Goal: Obtain resource: Obtain resource

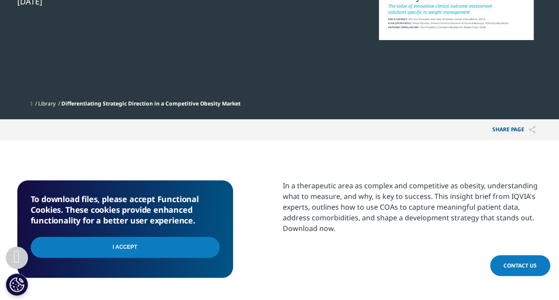
scroll to position [356, 0]
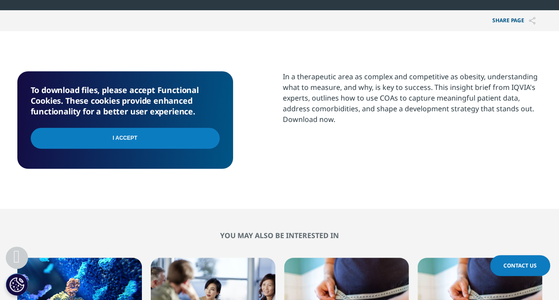
click at [169, 136] on input "I Accept" at bounding box center [125, 138] width 189 height 21
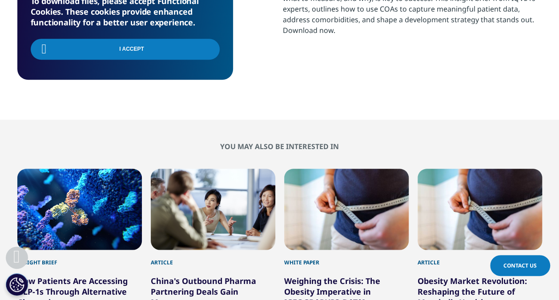
scroll to position [489, 0]
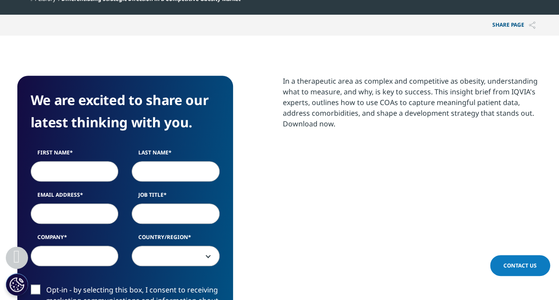
scroll to position [391, 0]
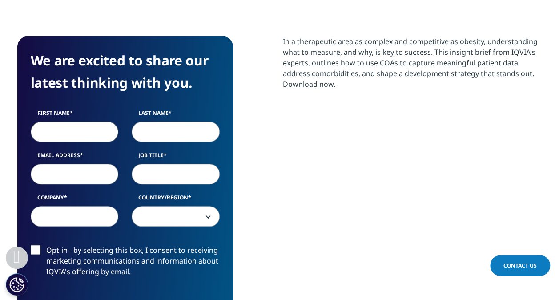
click at [69, 128] on input "First Name" at bounding box center [75, 131] width 88 height 20
type input "Guilherme"
type input "Gradim Fabbron"
type input "ggfa@novonordisk.com"
type input "Novo Nordisk"
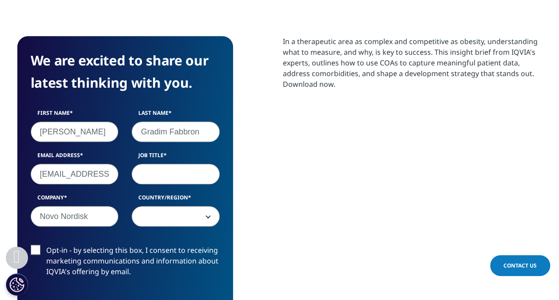
select select "[GEOGRAPHIC_DATA]"
click at [169, 174] on input "Job Title" at bounding box center [176, 174] width 88 height 20
type input "c"
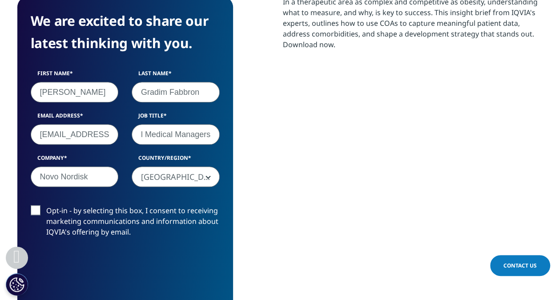
scroll to position [524, 0]
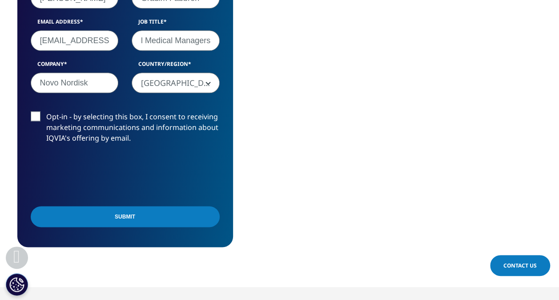
type input "Clinical Medical Managers"
click at [37, 109] on form "We are excited to share our latest thinking with you. First Name Guilherme Last…" at bounding box center [125, 74] width 189 height 317
click at [35, 118] on label "Opt-in - by selecting this box, I consent to receiving marketing communications…" at bounding box center [125, 129] width 189 height 37
click at [46, 111] on input "Opt-in - by selecting this box, I consent to receiving marketing communications…" at bounding box center [46, 111] width 0 height 0
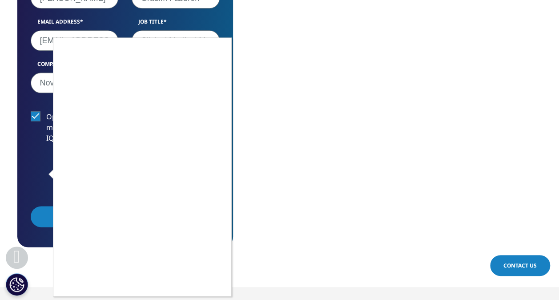
click at [240, 195] on div at bounding box center [279, 150] width 559 height 300
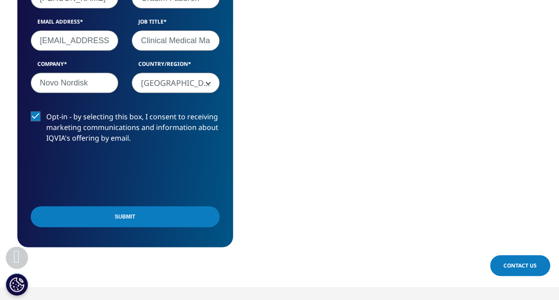
click at [140, 220] on input "Submit" at bounding box center [125, 216] width 189 height 21
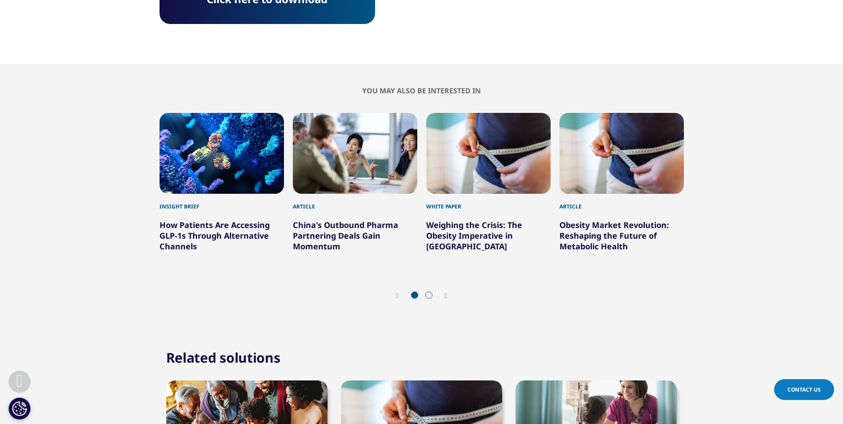
scroll to position [82, 524]
